Goal: Transaction & Acquisition: Purchase product/service

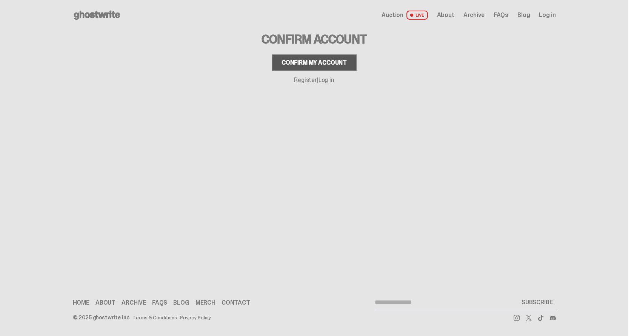
click at [288, 62] on div "Confirm my account" at bounding box center [314, 63] width 65 height 6
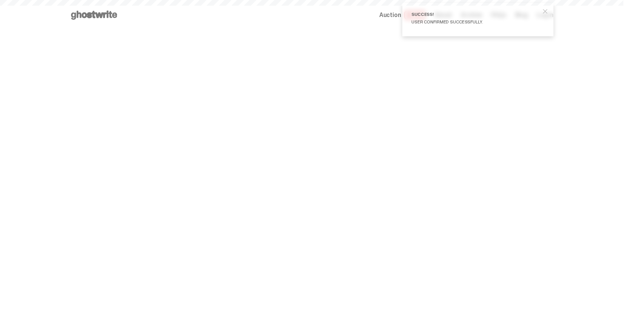
click at [549, 12] on span "close" at bounding box center [545, 12] width 8 height 8
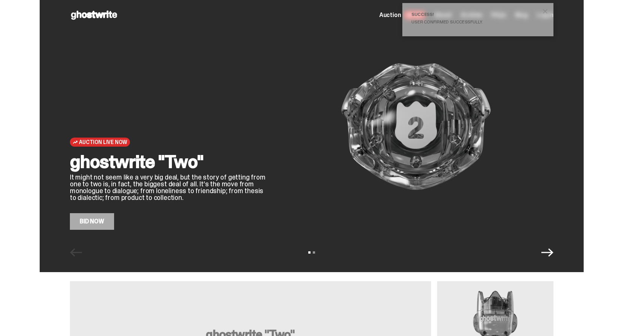
click at [548, 257] on icon "Next" at bounding box center [547, 252] width 12 height 12
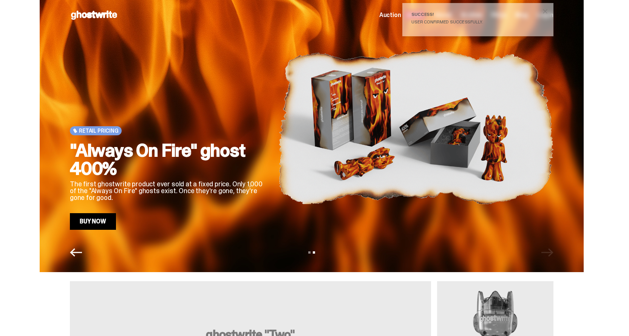
click at [548, 257] on div "View slide 1 View slide 2" at bounding box center [312, 252] width 544 height 12
click at [108, 216] on link "Buy Now" at bounding box center [93, 221] width 46 height 17
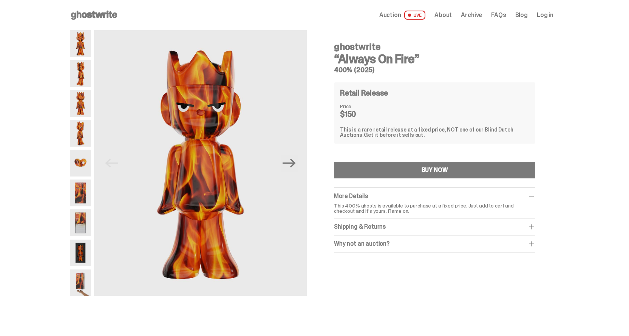
click at [411, 17] on span at bounding box center [408, 14] width 3 height 3
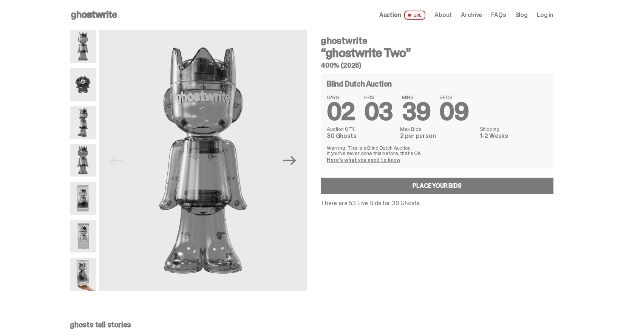
click at [359, 161] on link "Here's what you need to know" at bounding box center [364, 159] width 74 height 7
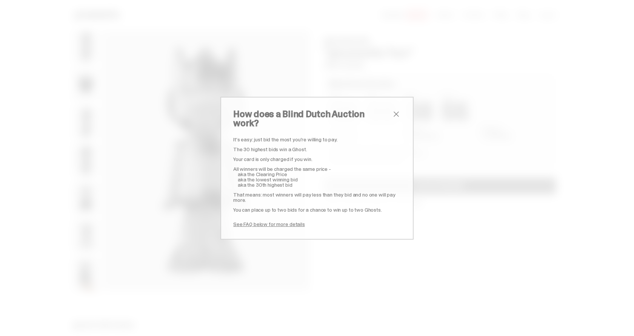
click at [395, 116] on span "close" at bounding box center [396, 113] width 9 height 9
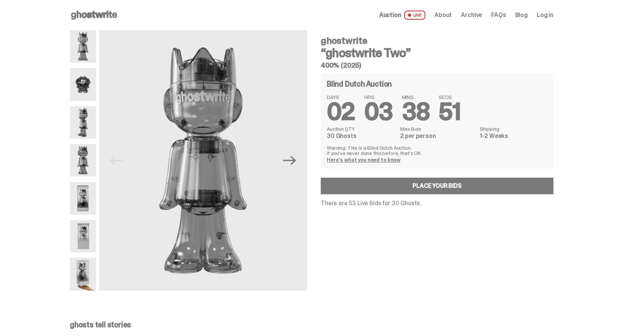
click at [86, 277] on img at bounding box center [83, 273] width 26 height 32
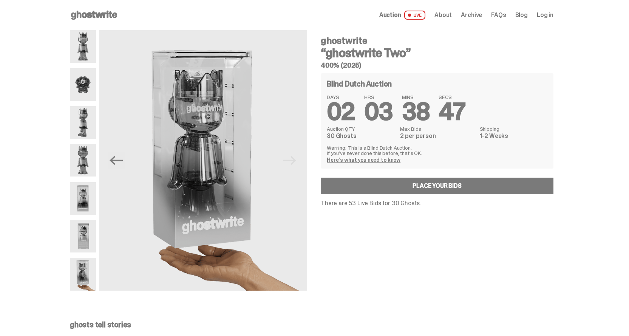
click at [89, 237] on img at bounding box center [83, 236] width 26 height 32
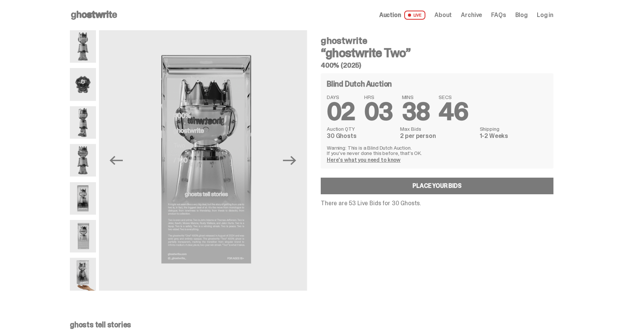
click at [91, 203] on img at bounding box center [83, 198] width 26 height 32
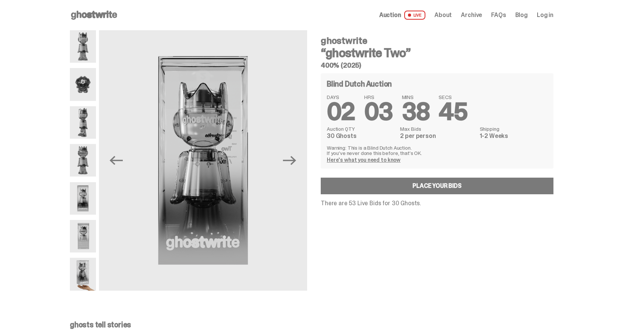
click at [88, 153] on img at bounding box center [83, 160] width 26 height 32
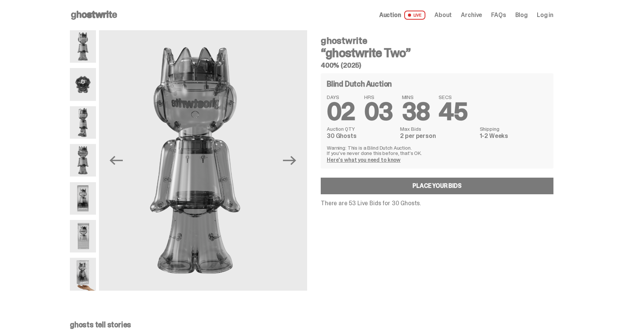
click at [86, 106] on img at bounding box center [83, 122] width 26 height 32
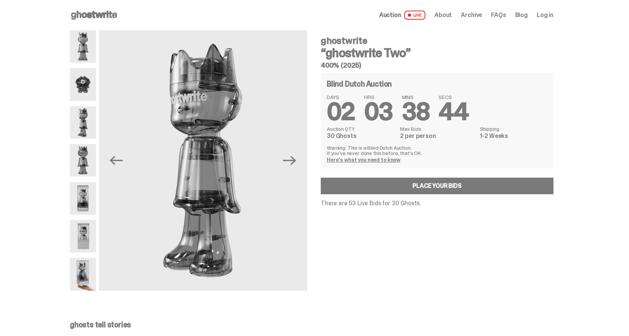
click at [86, 63] on img at bounding box center [83, 46] width 26 height 32
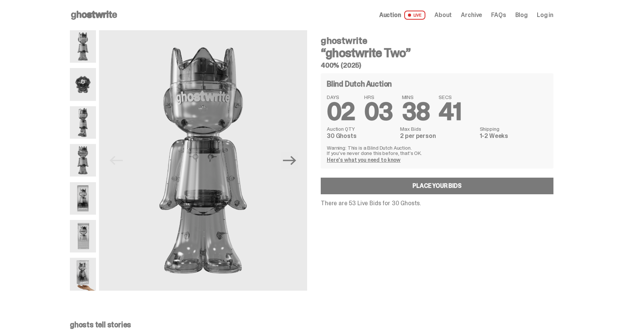
click at [83, 43] on img at bounding box center [83, 46] width 26 height 32
click at [97, 8] on div "Open main menu Home Auction LIVE About Archive FAQs Blog Log in" at bounding box center [311, 15] width 483 height 30
click at [97, 11] on use at bounding box center [94, 15] width 46 height 9
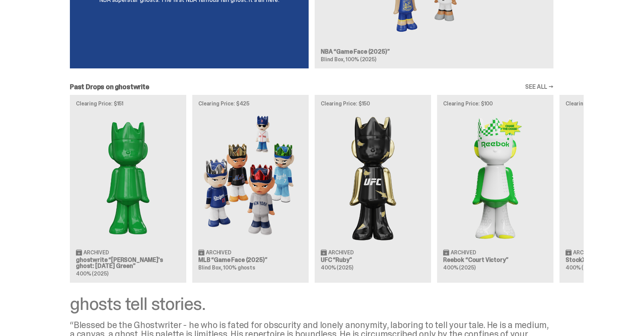
scroll to position [739, 0]
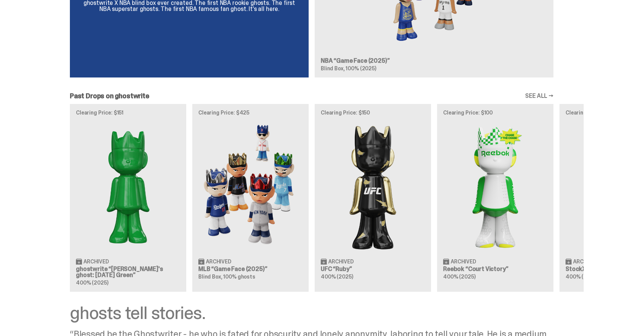
click at [535, 94] on link "SEE ALL →" at bounding box center [539, 96] width 28 height 6
